Goal: Task Accomplishment & Management: Use online tool/utility

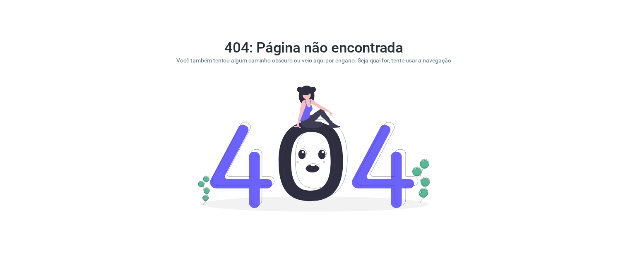
click at [448, 102] on div "404: Página não encontrada Você também tentou algum caminho obscuro ou veio aqu…" at bounding box center [314, 127] width 294 height 174
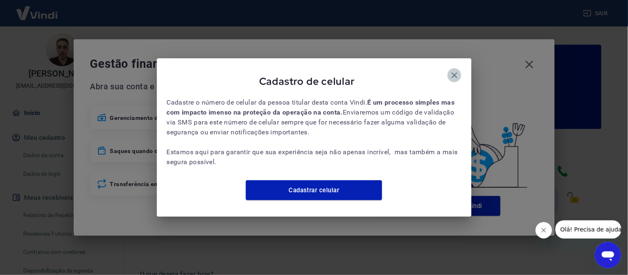
click at [457, 70] on icon "button" at bounding box center [454, 75] width 10 height 10
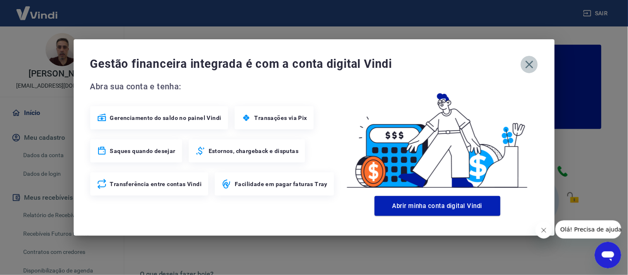
click at [529, 67] on icon "button" at bounding box center [528, 64] width 13 height 13
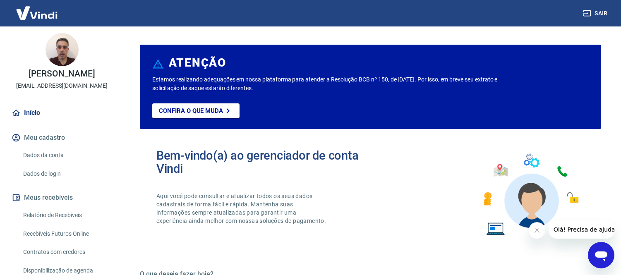
click at [55, 224] on link "Relatório de Recebíveis" at bounding box center [67, 215] width 94 height 17
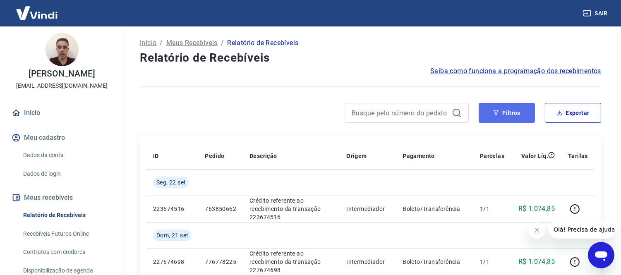
click at [501, 112] on button "Filtros" at bounding box center [507, 113] width 56 height 20
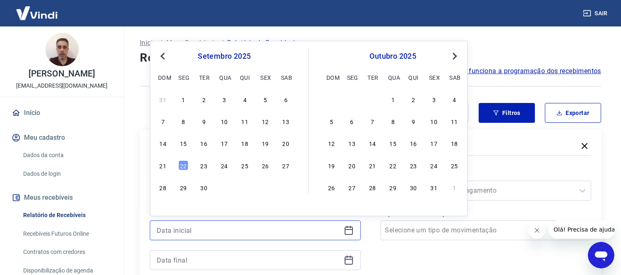
click at [205, 230] on input at bounding box center [249, 230] width 184 height 12
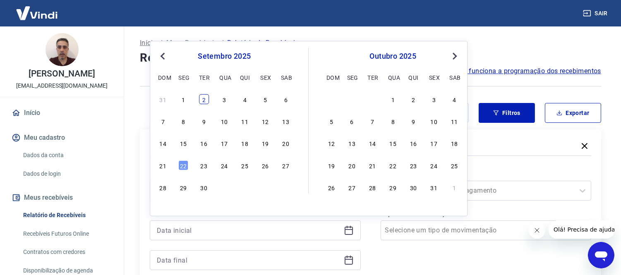
click at [201, 102] on div "2" at bounding box center [204, 99] width 10 height 10
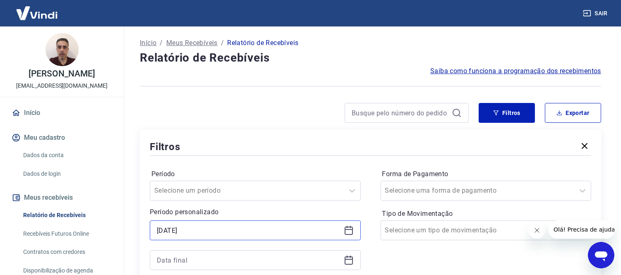
click at [184, 234] on input "[DATE]" at bounding box center [249, 230] width 184 height 12
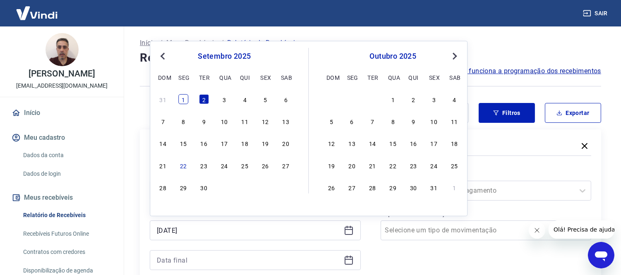
click at [183, 98] on div "1" at bounding box center [183, 99] width 10 height 10
type input "[DATE]"
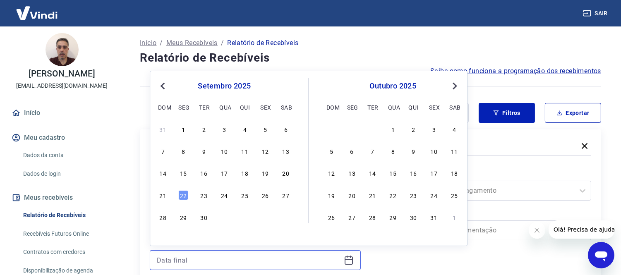
click at [196, 265] on input at bounding box center [249, 260] width 184 height 12
click at [242, 130] on div "4" at bounding box center [245, 129] width 10 height 10
type input "[DATE]"
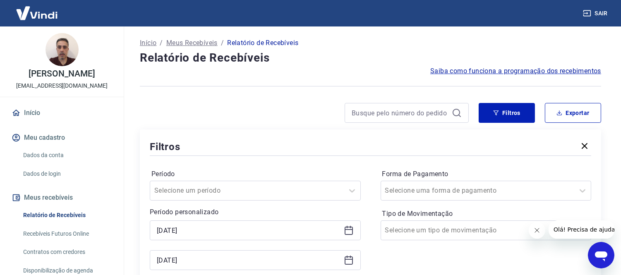
click at [284, 127] on div "Filtros Exportar Filtros Período Selecione um período Período personalizado Sel…" at bounding box center [370, 208] width 461 height 210
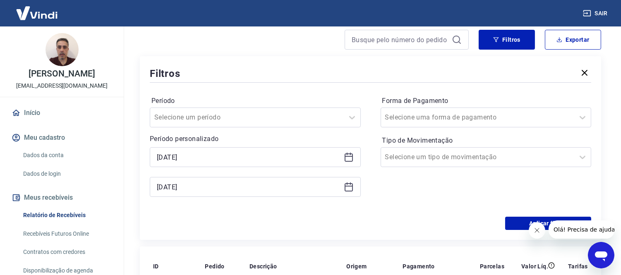
scroll to position [92, 0]
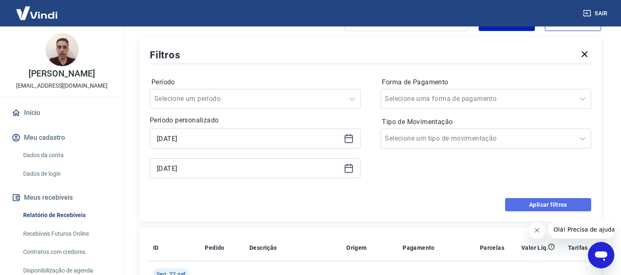
click at [560, 207] on button "Aplicar filtros" at bounding box center [548, 204] width 86 height 13
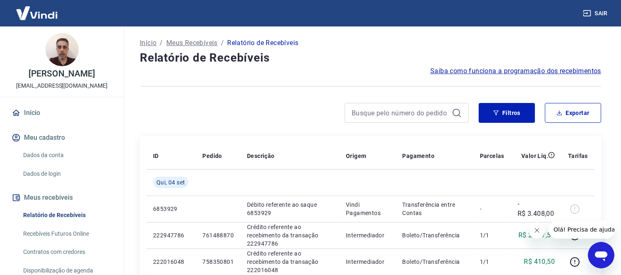
click at [545, 236] on div at bounding box center [572, 229] width 86 height 18
click at [536, 230] on icon "Fechar mensagem da empresa" at bounding box center [536, 230] width 4 height 4
click at [275, 110] on div at bounding box center [304, 113] width 329 height 20
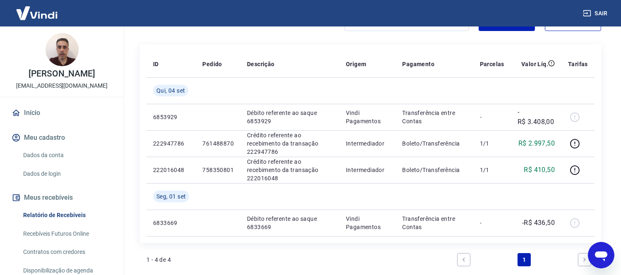
click at [275, 110] on p "Débito referente ao saque 6853929" at bounding box center [290, 117] width 86 height 17
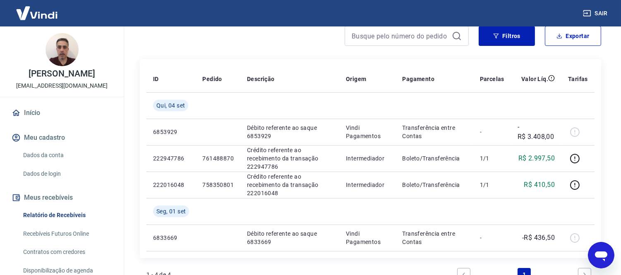
scroll to position [75, 0]
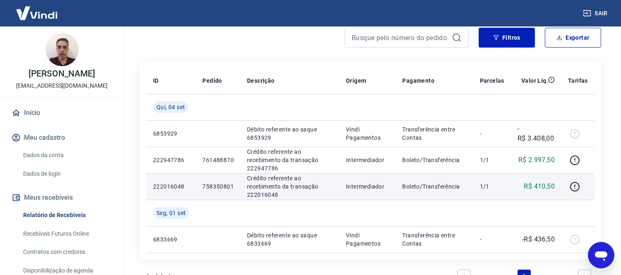
click at [215, 184] on p "758350801" at bounding box center [217, 186] width 31 height 8
copy p "758350801"
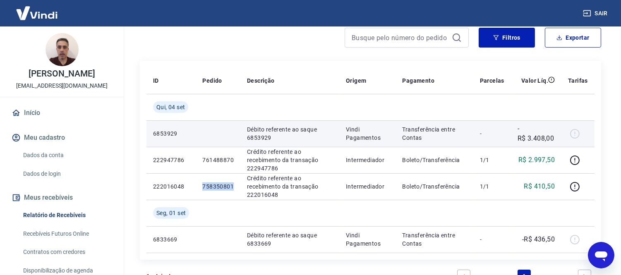
copy p "758350801"
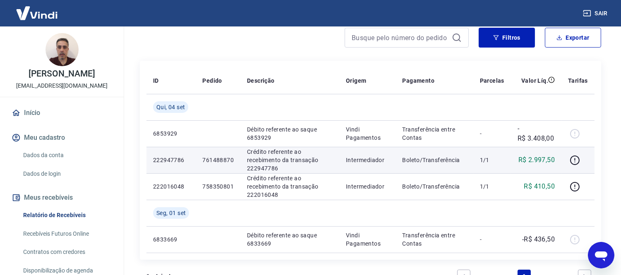
click at [224, 159] on p "761488870" at bounding box center [217, 160] width 31 height 8
copy p "761488870"
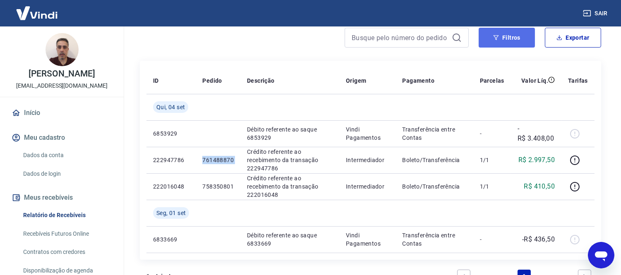
click at [497, 43] on button "Filtros" at bounding box center [507, 38] width 56 height 20
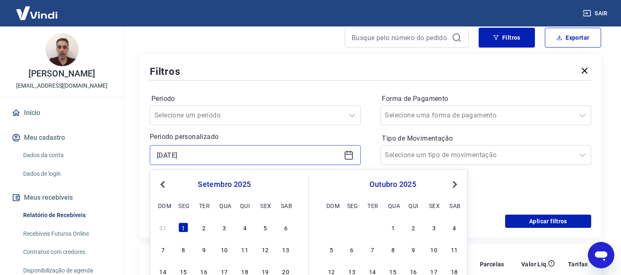
click at [211, 158] on input "[DATE]" at bounding box center [249, 155] width 184 height 12
click at [245, 227] on div "4" at bounding box center [245, 228] width 10 height 10
type input "[DATE]"
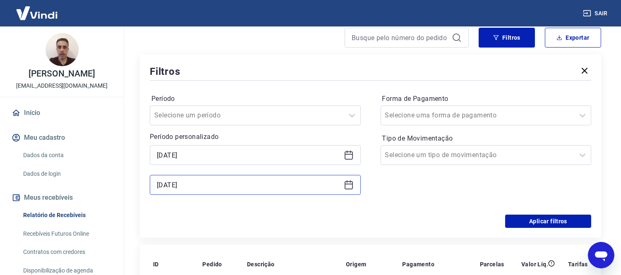
click at [232, 183] on input "[DATE]" at bounding box center [249, 185] width 184 height 12
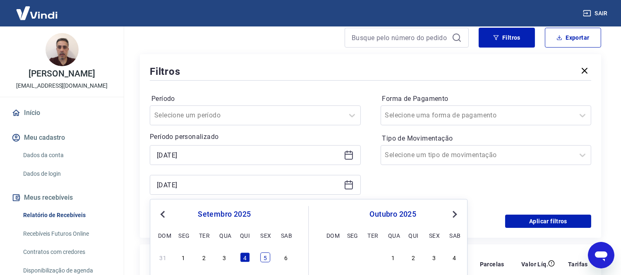
click at [263, 259] on div "5" at bounding box center [265, 257] width 10 height 10
type input "[DATE]"
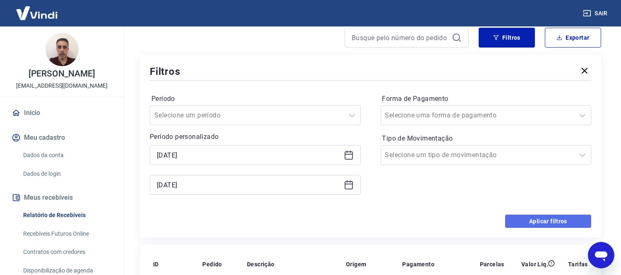
click at [554, 221] on button "Aplicar filtros" at bounding box center [548, 221] width 86 height 13
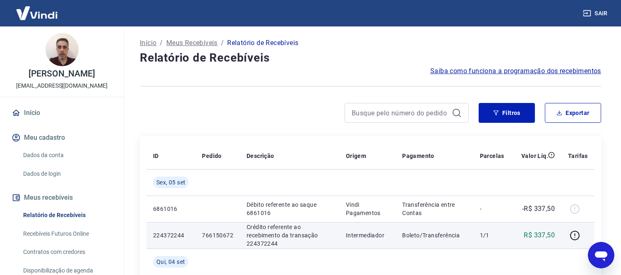
click at [222, 235] on p "766150672" at bounding box center [217, 235] width 31 height 8
copy p "766150672"
